Goal: Transaction & Acquisition: Purchase product/service

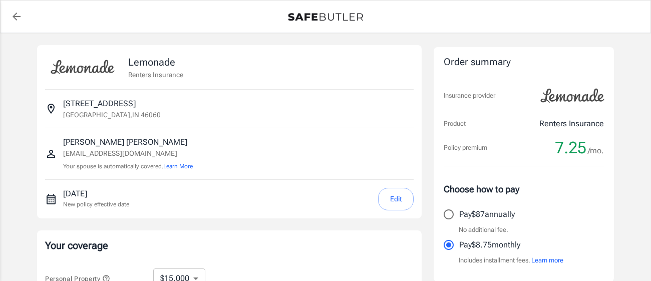
select select "15000"
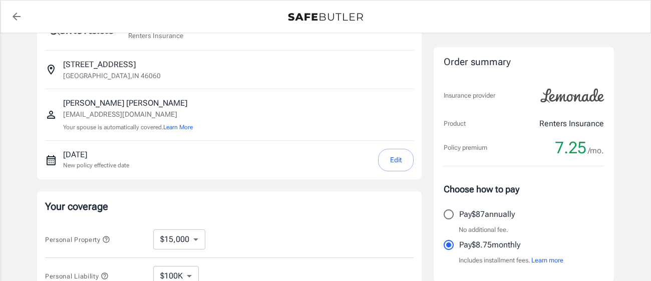
scroll to position [40, 0]
click at [620, 208] on div "Lemonade Renters Insurance [STREET_ADDRESS] [PERSON_NAME] [EMAIL_ADDRESS][DOMAI…" at bounding box center [325, 259] width 601 height 533
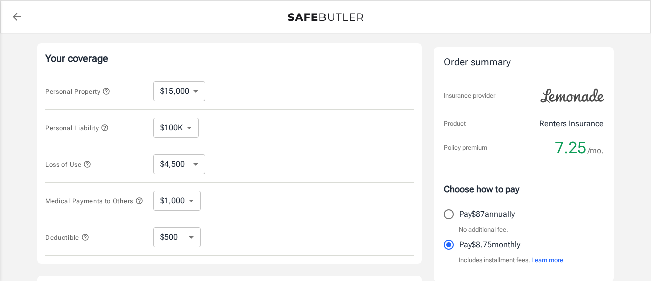
scroll to position [200, 0]
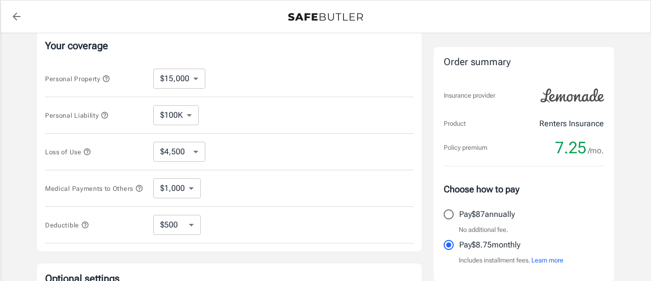
click at [0, 153] on div "Lemonade Renters Insurance [STREET_ADDRESS] [PERSON_NAME] [EMAIL_ADDRESS][DOMAI…" at bounding box center [325, 99] width 651 height 533
click at [166, 228] on select "$250 $500 $1,000 $2,500" at bounding box center [177, 225] width 48 height 20
select select "2500"
click at [181, 190] on select "$1,000 $3,000 $5,000" at bounding box center [177, 188] width 48 height 20
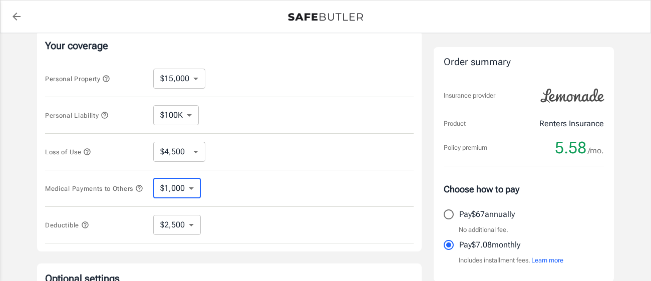
click at [174, 159] on select "$4,500 $7,500 $13,500 $22,500 $34,500 $55,500 $85,500 $130K $200K" at bounding box center [179, 152] width 52 height 20
click at [32, 135] on div "Lemonade Renters Insurance [STREET_ADDRESS] [PERSON_NAME] [EMAIL_ADDRESS][DOMAI…" at bounding box center [325, 99] width 601 height 533
click at [161, 117] on select "$100K $300K $500K" at bounding box center [176, 115] width 46 height 20
click at [168, 81] on select "$10,000 $15,000 $20,000 $25,000 $30,000 $40,000 $50,000 $100K $150K $200K $250K" at bounding box center [179, 79] width 52 height 20
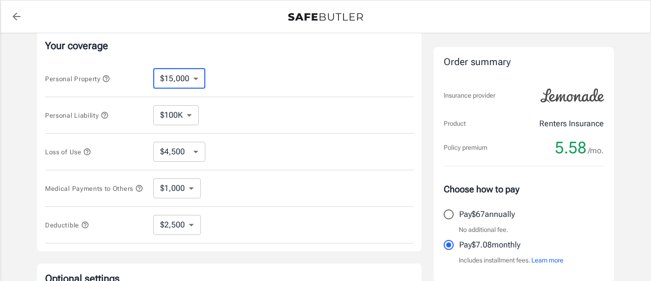
select select "10000"
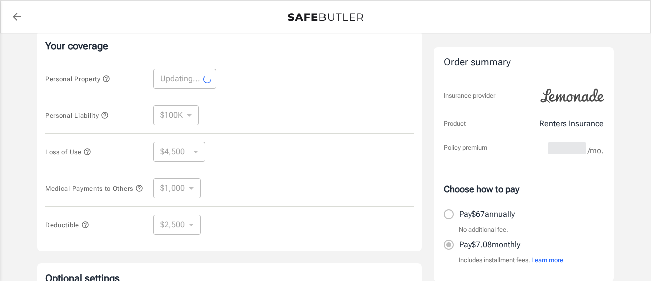
select select "10000"
select select "3000"
click at [0, 144] on div "Lemonade Renters Insurance [STREET_ADDRESS] [PERSON_NAME] [EMAIL_ADDRESS][DOMAI…" at bounding box center [325, 99] width 651 height 533
click at [105, 80] on icon "button" at bounding box center [106, 79] width 8 height 8
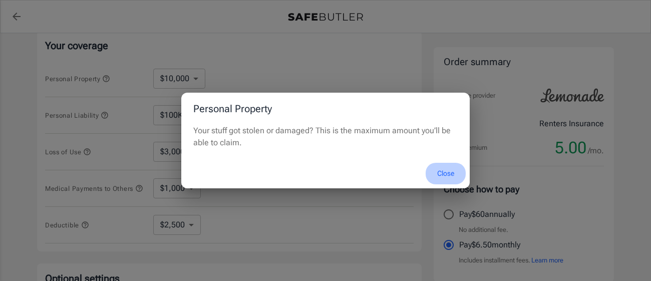
click at [444, 177] on button "Close" at bounding box center [445, 174] width 40 height 22
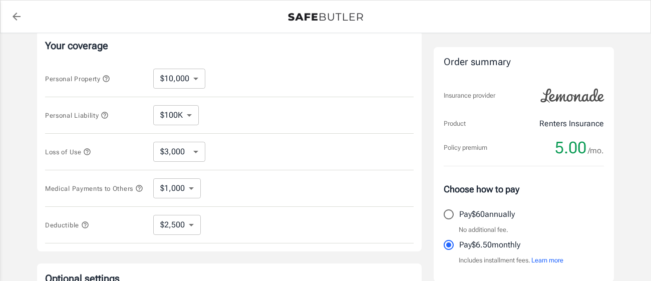
click at [0, 237] on div "Lemonade Renters Insurance [STREET_ADDRESS] [PERSON_NAME] [EMAIL_ADDRESS][DOMAI…" at bounding box center [325, 99] width 651 height 533
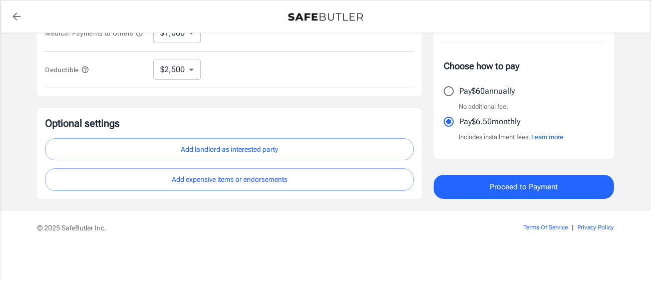
scroll to position [357, 0]
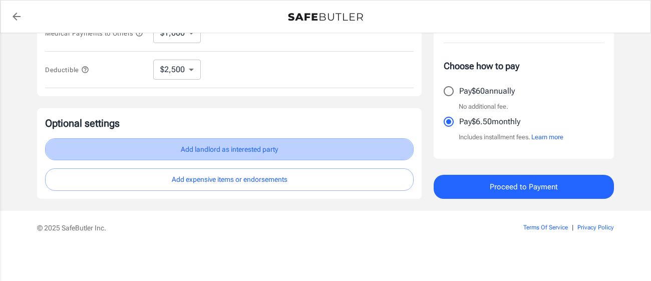
click at [162, 155] on button "Add landlord as interested party" at bounding box center [229, 149] width 368 height 23
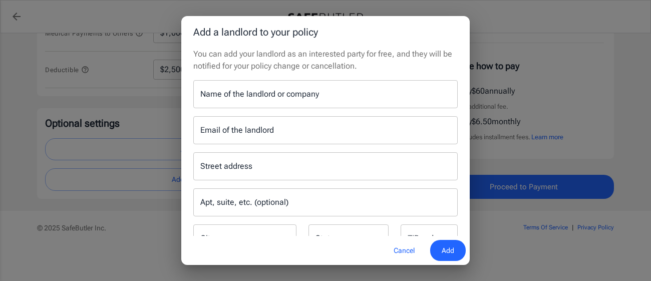
click at [316, 91] on div "Name of the landlord or company Name of the landlord or company" at bounding box center [325, 94] width 264 height 28
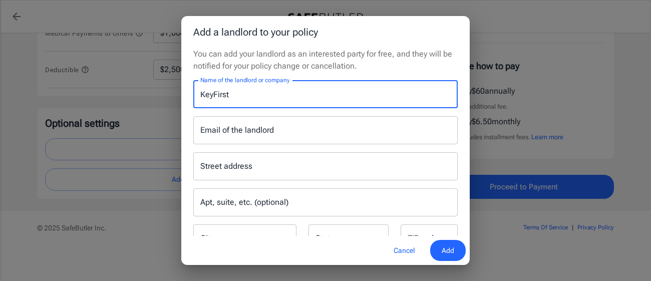
type input "KeyFirst"
click at [446, 248] on span "Add" at bounding box center [447, 250] width 13 height 13
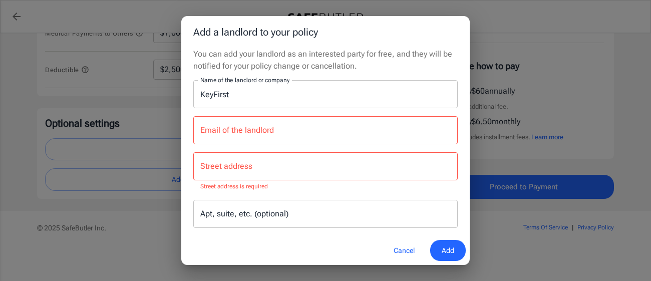
click at [390, 250] on button "Cancel" at bounding box center [404, 251] width 44 height 22
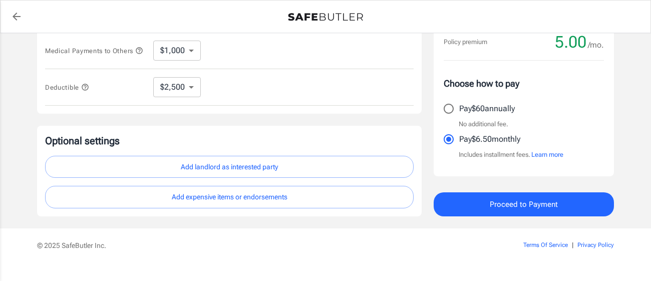
click at [15, 241] on footer "© 2025 SafeButler Inc. Terms Of Service | Privacy Policy" at bounding box center [325, 263] width 651 height 70
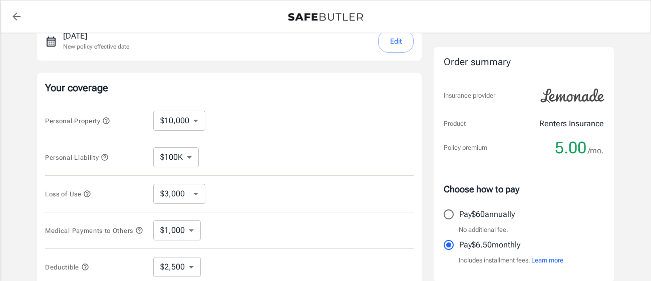
scroll to position [160, 0]
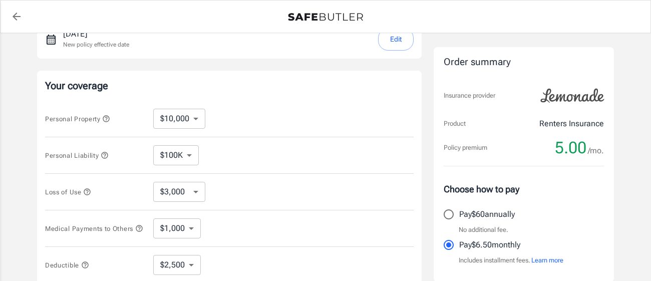
click at [179, 124] on select "$10,000 $15,000 $20,000 $25,000 $30,000 $40,000 $50,000 $100K $150K $200K $250K" at bounding box center [179, 119] width 52 height 20
select select "25000"
select select "7500"
click at [178, 143] on div "Personal Liability $100K $300K $500K ​" at bounding box center [229, 155] width 368 height 37
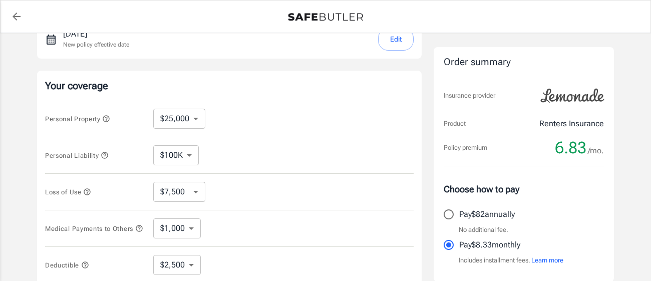
click at [177, 148] on select "$100K $300K $500K" at bounding box center [176, 155] width 46 height 20
select select "500000"
click at [164, 114] on select "$10,000 $15,000 $20,000 $25,000 $30,000 $40,000 $50,000 $100K $150K $200K $250K" at bounding box center [179, 119] width 52 height 20
select select "250000"
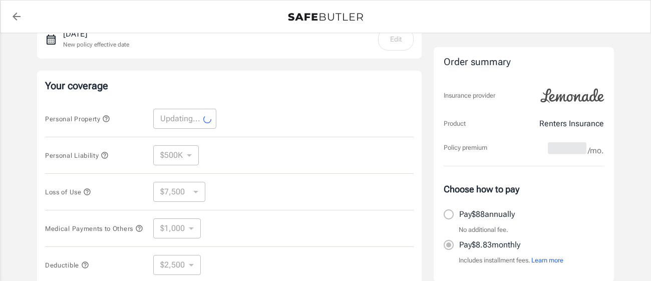
select select "250000"
select select "75000"
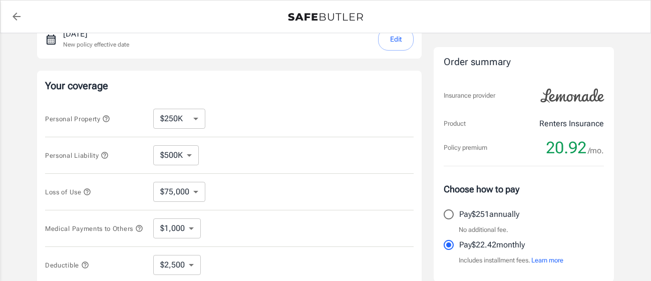
click at [0, 219] on div "Lemonade Renters Insurance [STREET_ADDRESS] [PERSON_NAME] [EMAIL_ADDRESS][DOMAI…" at bounding box center [325, 139] width 651 height 533
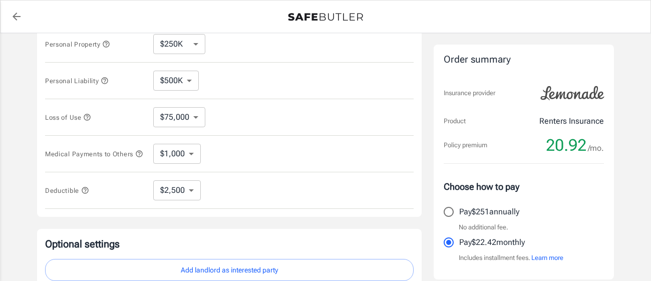
scroll to position [240, 0]
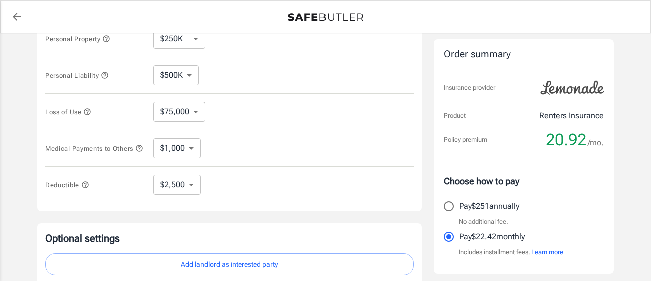
click at [180, 156] on select "$1,000 $3,000 $5,000" at bounding box center [177, 148] width 48 height 20
select select "5000"
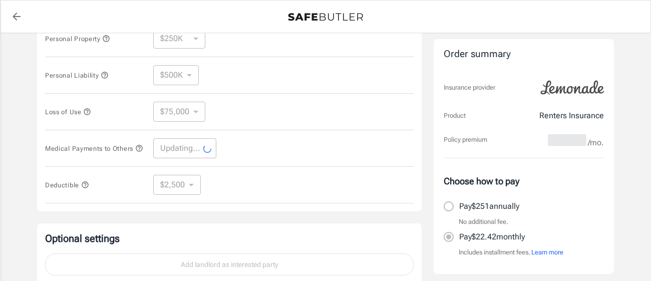
select select "5000"
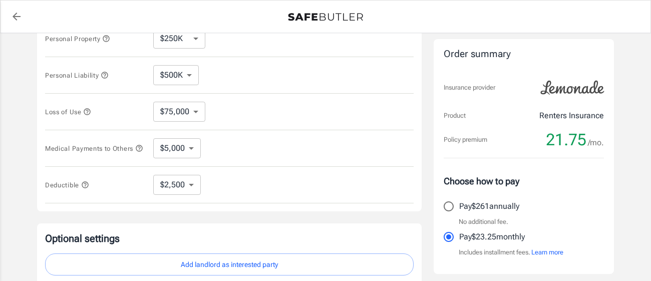
click at [174, 189] on select "$250 $500 $1,000 $2,500" at bounding box center [177, 185] width 48 height 20
select select "250"
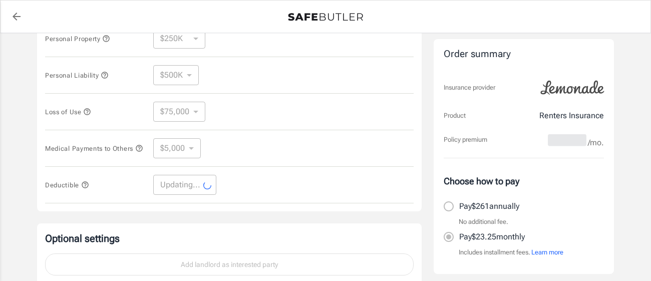
select select "250"
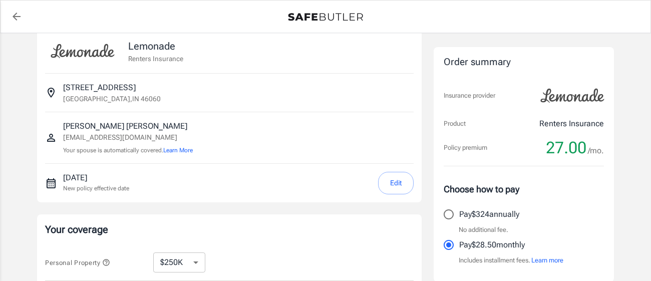
scroll to position [0, 0]
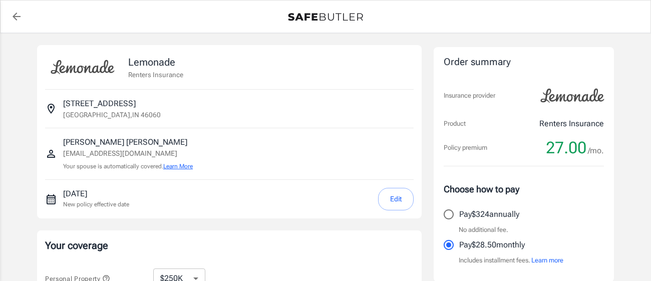
click at [192, 169] on button "Learn More" at bounding box center [178, 166] width 30 height 9
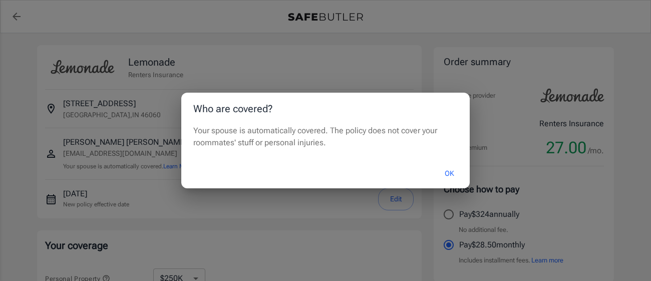
click at [444, 171] on button "OK" at bounding box center [449, 174] width 33 height 22
